Goal: Information Seeking & Learning: Learn about a topic

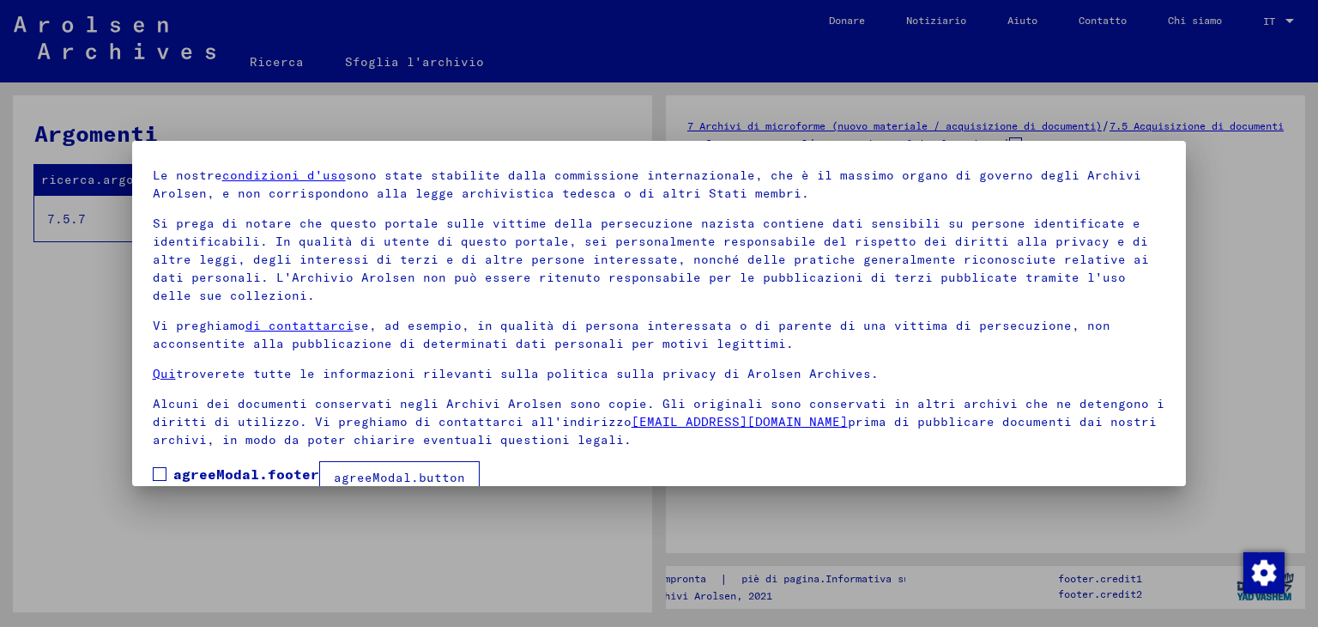
scroll to position [79, 0]
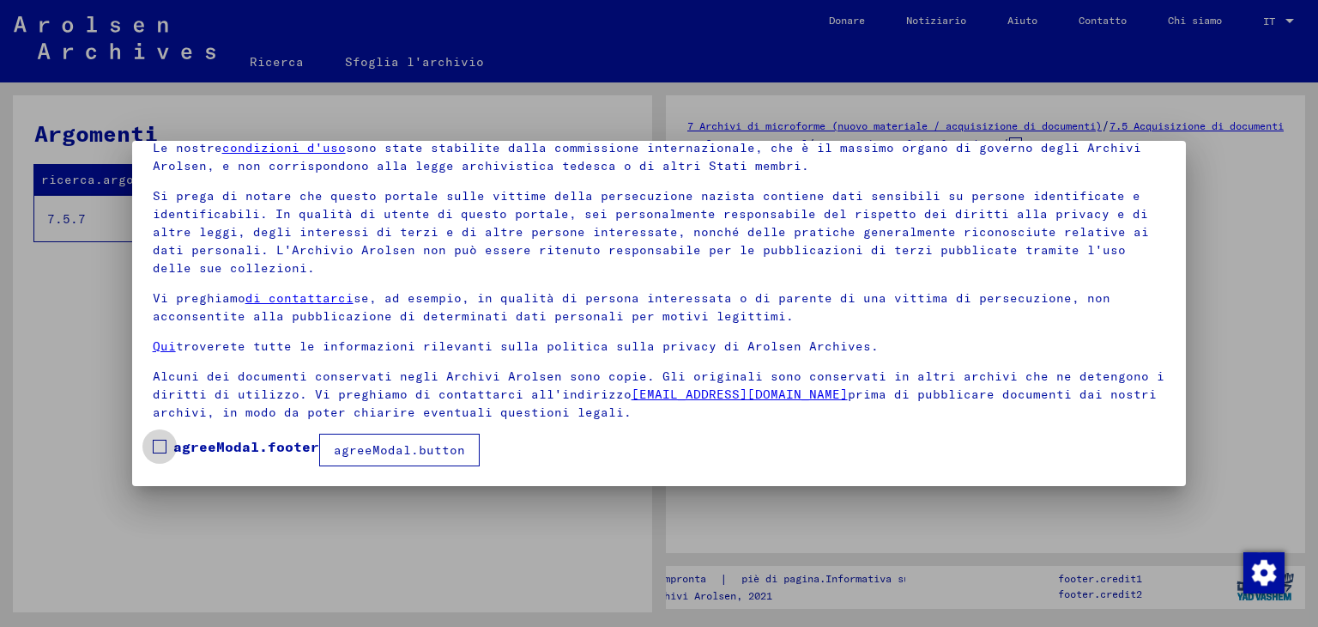
click at [159, 451] on span at bounding box center [160, 446] width 14 height 14
click at [385, 449] on font "agreeModal.button" at bounding box center [399, 449] width 131 height 15
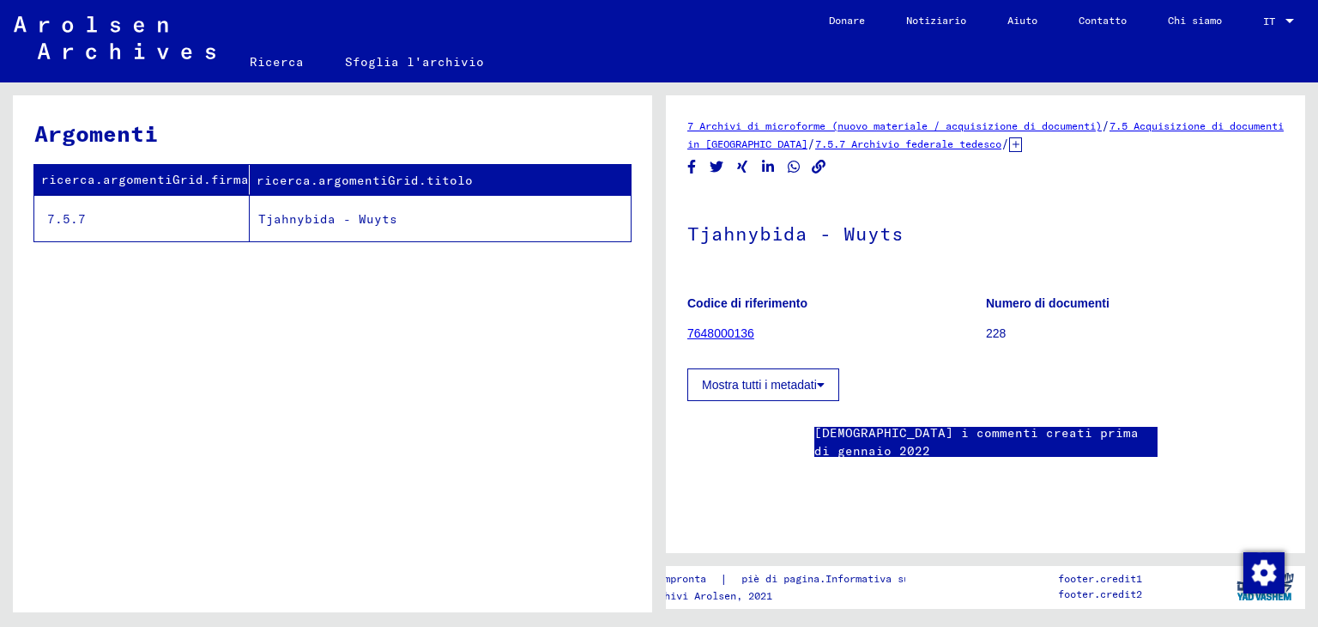
scroll to position [0, 0]
click at [900, 130] on font "7 Archivi di microforme (nuovo materiale / acquisizione di documenti)" at bounding box center [895, 125] width 415 height 13
click at [911, 148] on font "7.5.7 Archivio federale tedesco" at bounding box center [908, 143] width 186 height 13
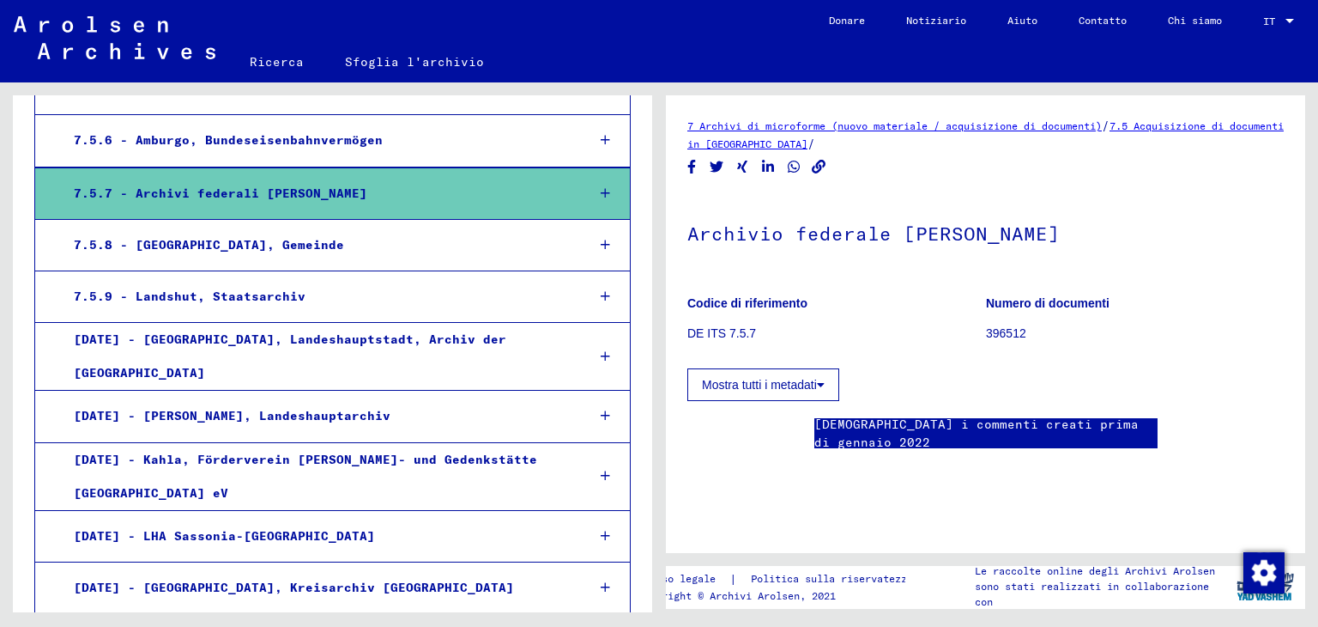
scroll to position [324, 0]
click at [474, 191] on div "7.5.7 - Archivi federali [PERSON_NAME]" at bounding box center [316, 193] width 511 height 33
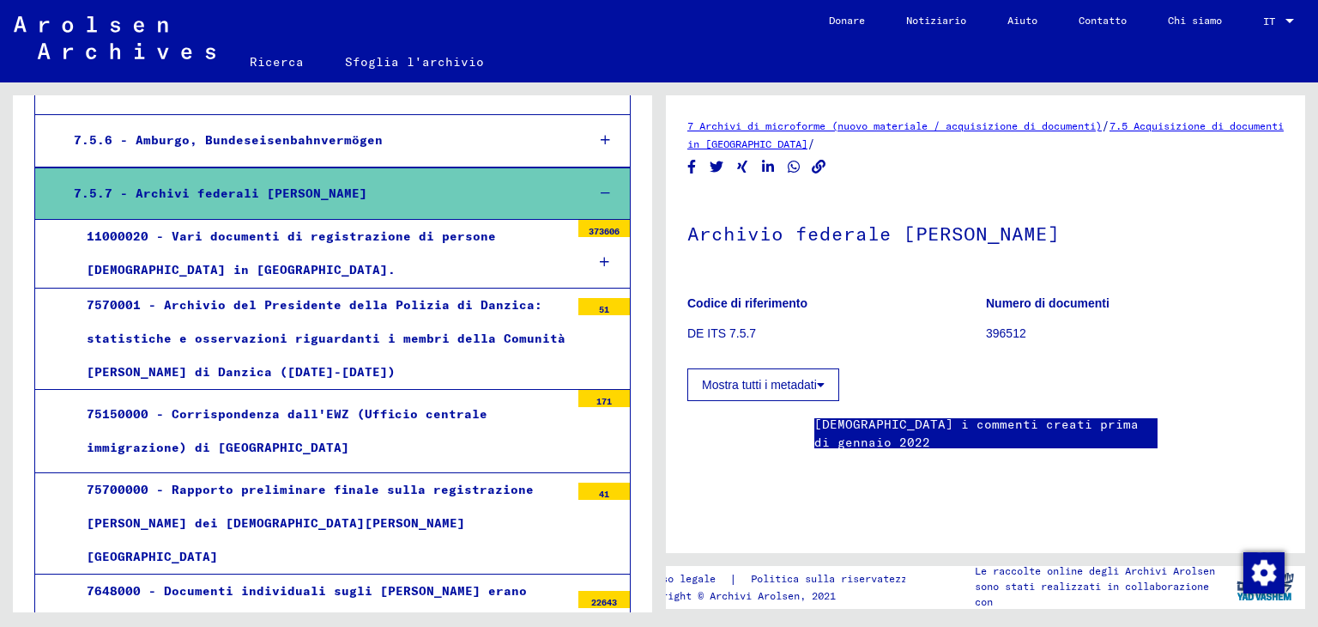
click at [503, 257] on div "11000020 - Vari documenti di registrazione di persone [DEMOGRAPHIC_DATA] in [GE…" at bounding box center [322, 253] width 496 height 67
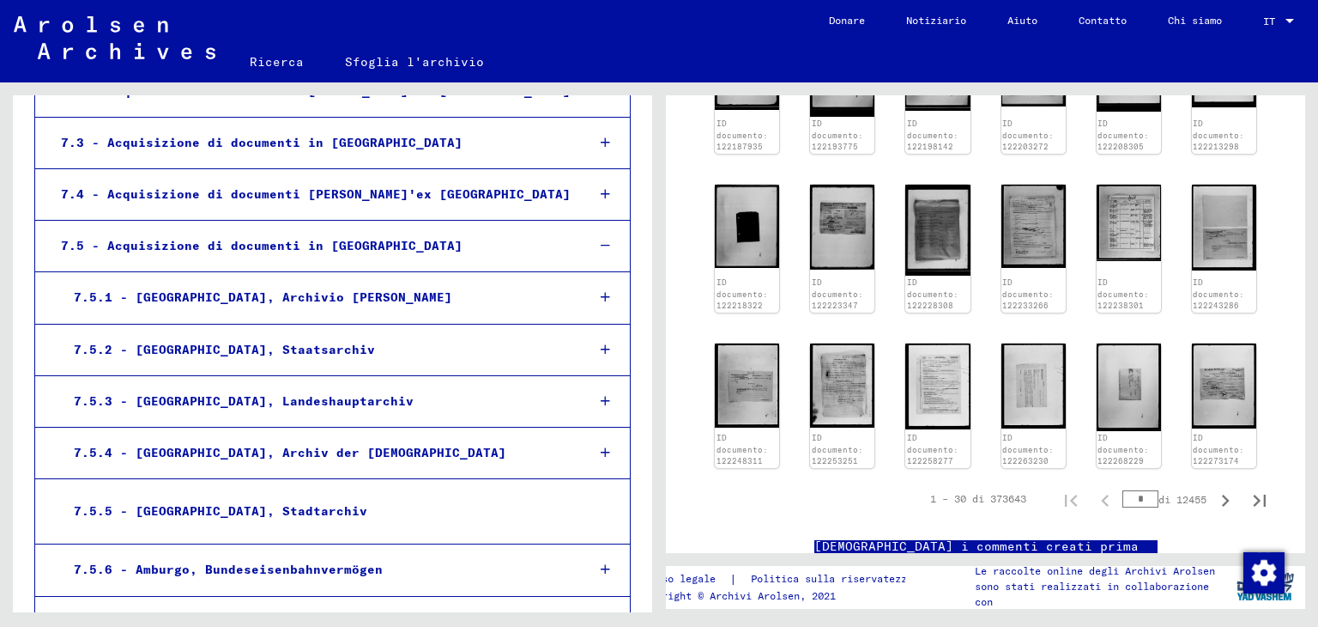
scroll to position [1166, 0]
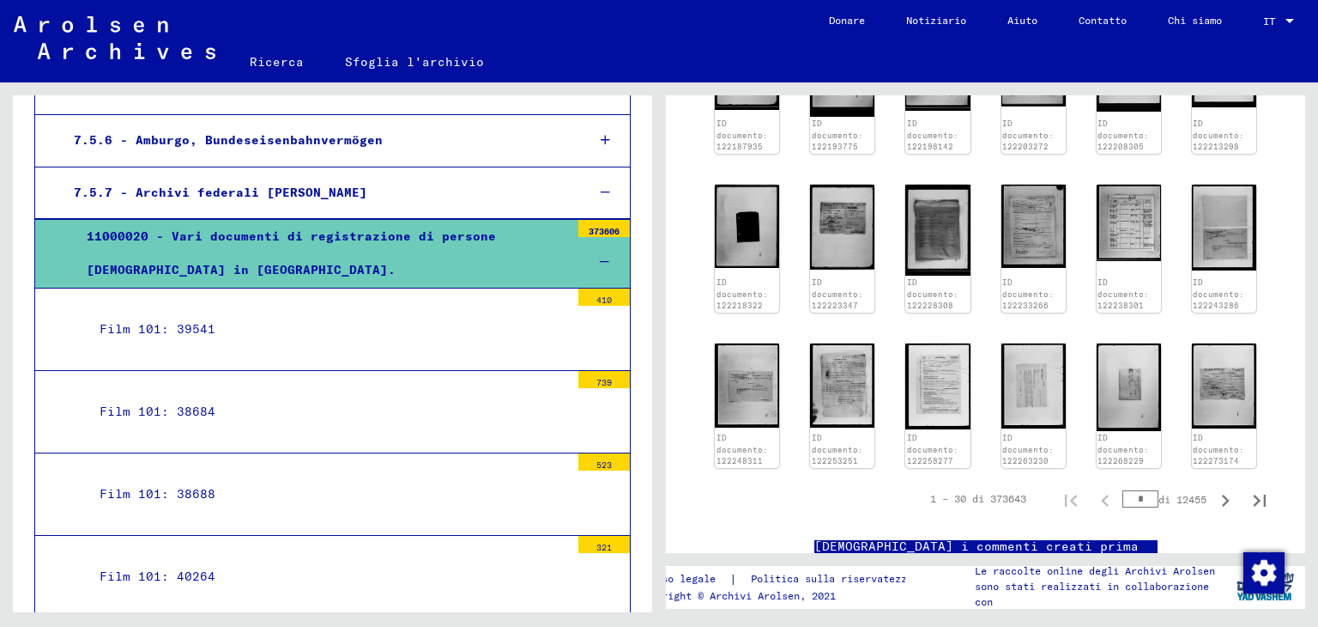
click at [400, 312] on div "Film 101: 39541" at bounding box center [328, 328] width 483 height 33
